Goal: Navigation & Orientation: Find specific page/section

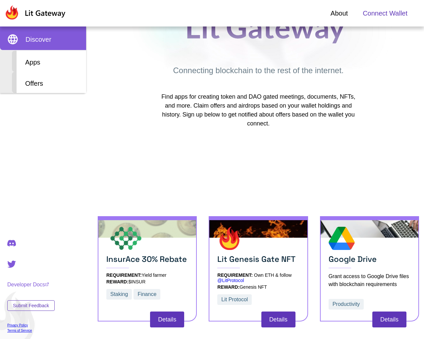
scroll to position [64, 0]
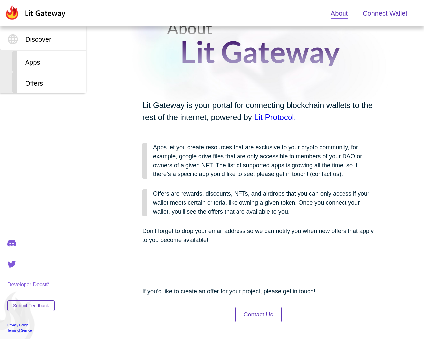
scroll to position [30, 0]
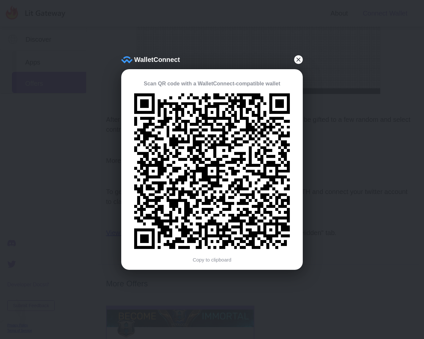
scroll to position [470, 0]
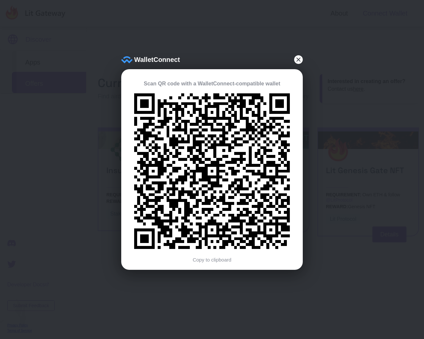
scroll to position [470, 0]
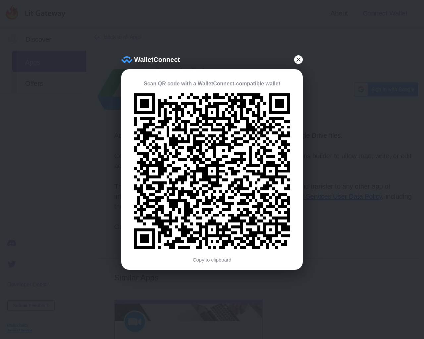
scroll to position [86, 0]
